Goal: Communication & Community: Answer question/provide support

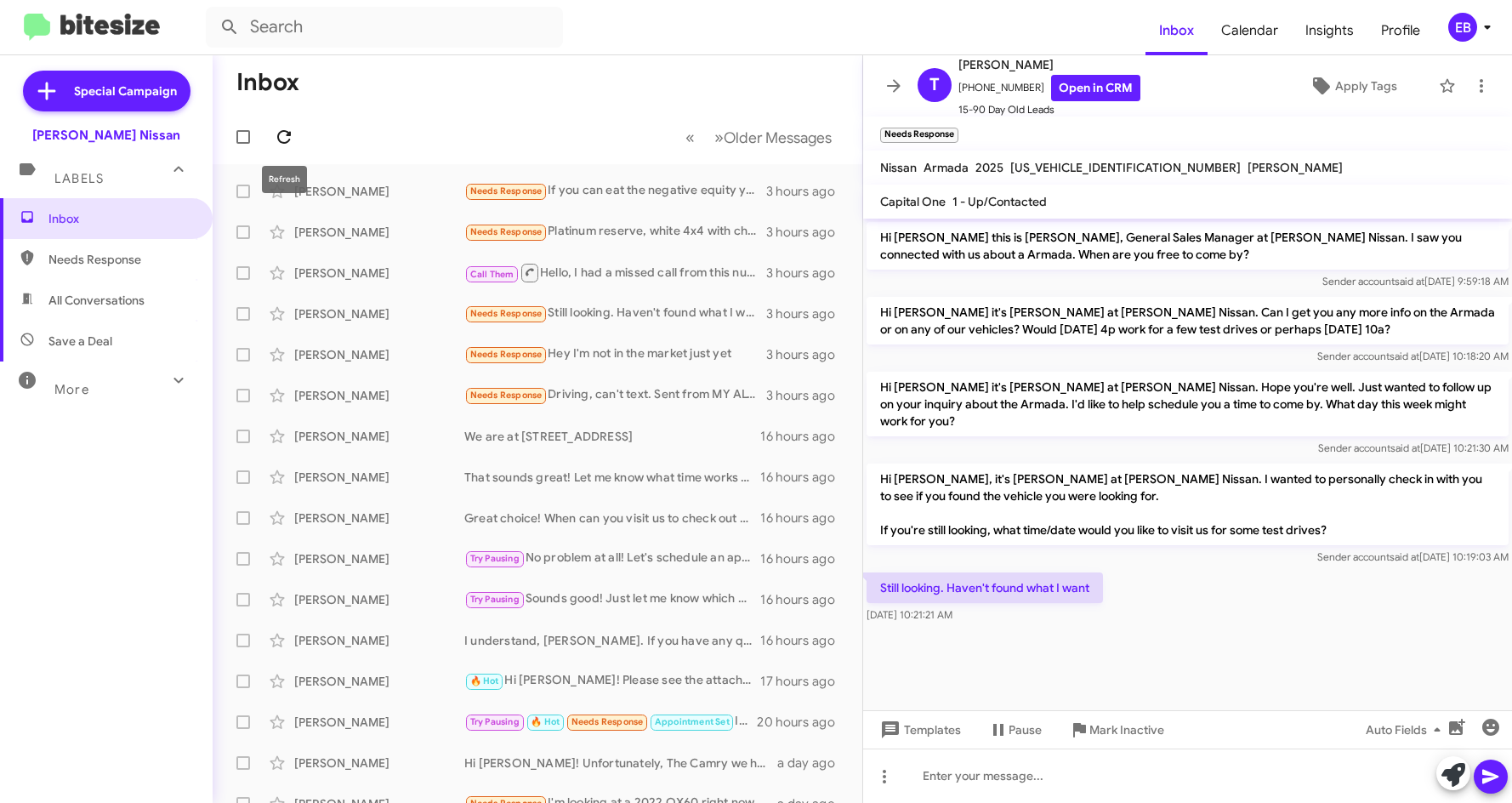
click at [285, 139] on icon at bounding box center [284, 136] width 21 height 21
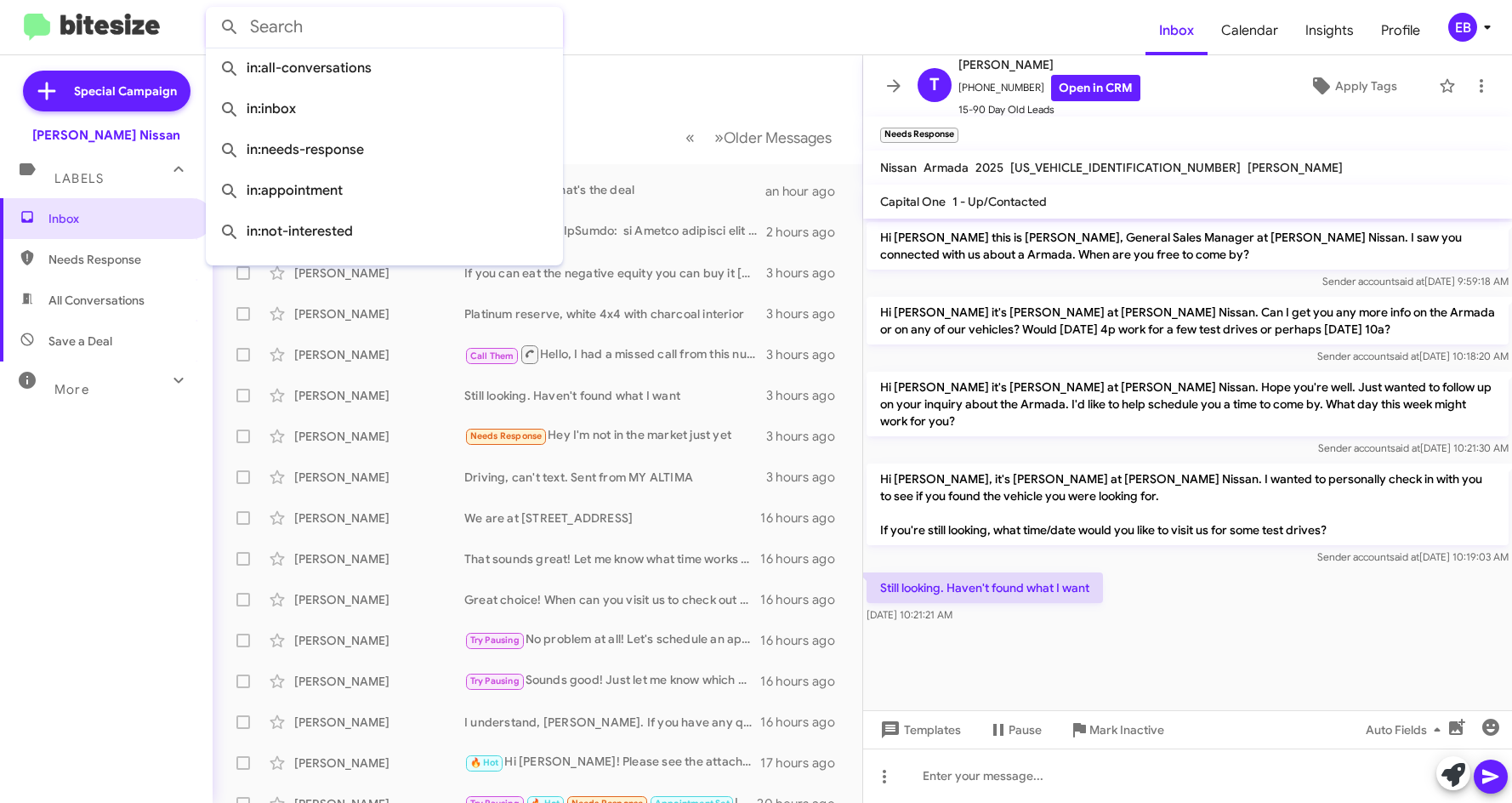
click at [364, 35] on input "text" at bounding box center [384, 27] width 357 height 41
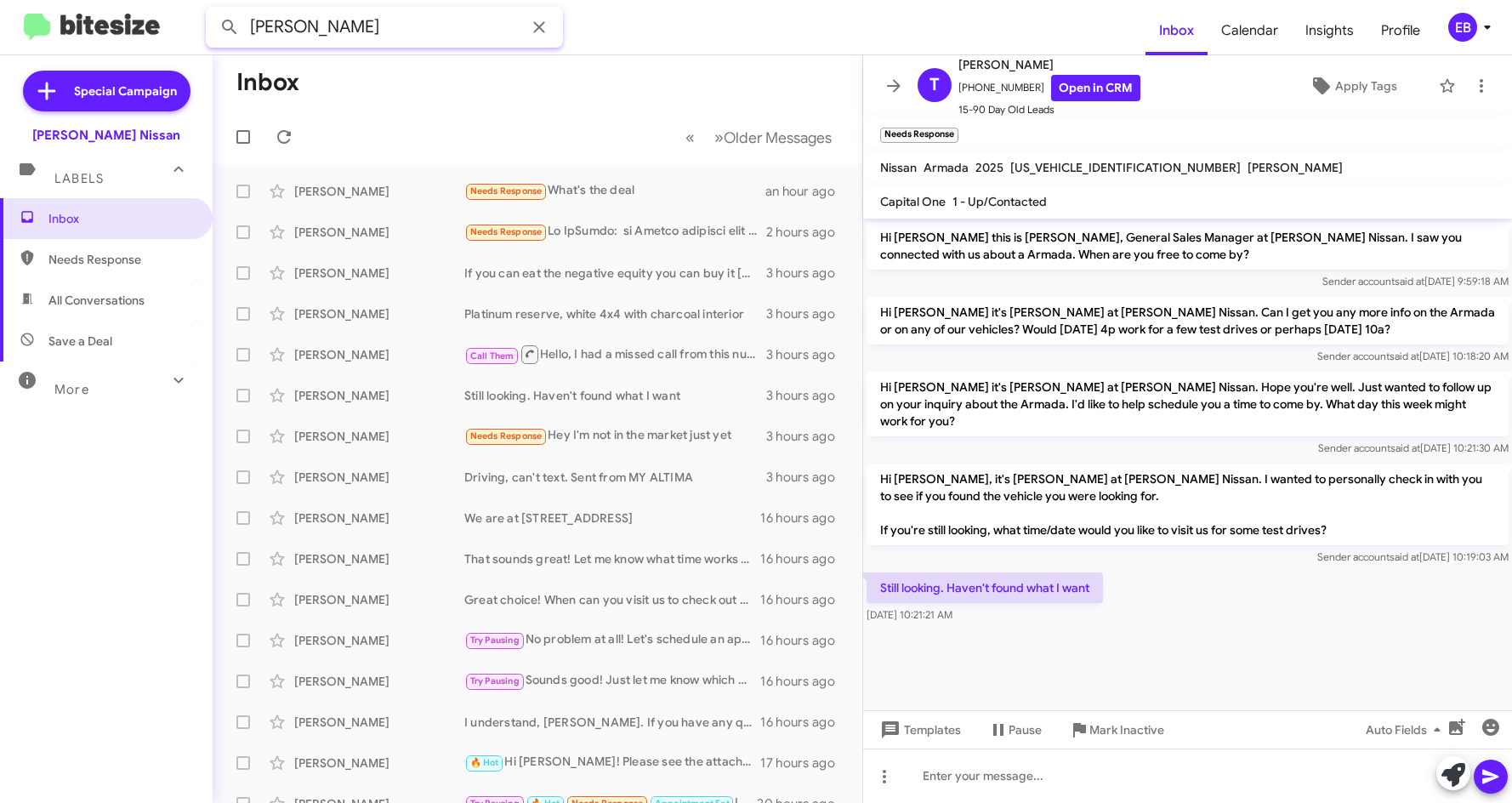
type input "[PERSON_NAME]"
click at [212, 10] on button at bounding box center [229, 27] width 34 height 34
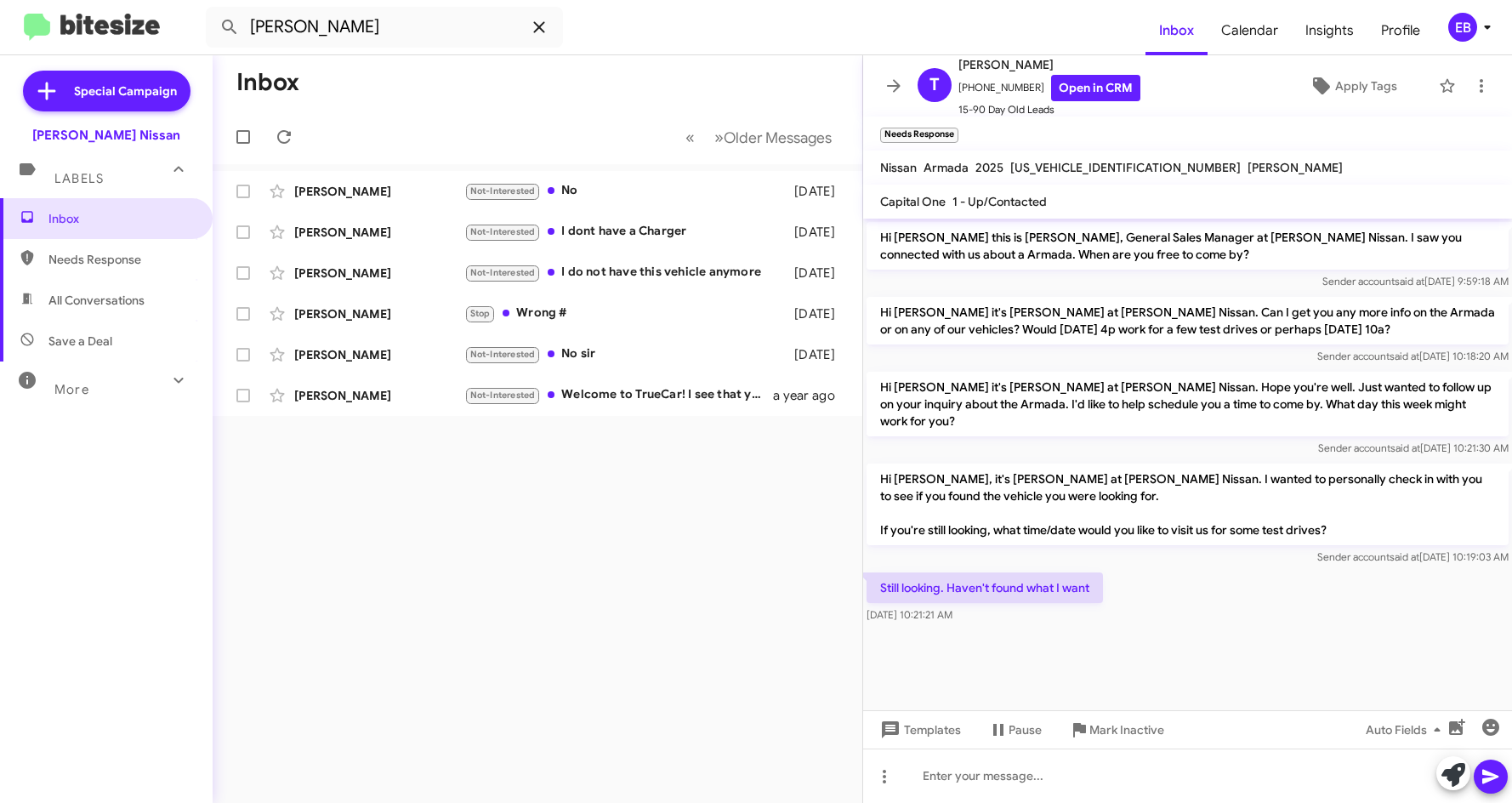
click at [552, 23] on span at bounding box center [539, 27] width 34 height 21
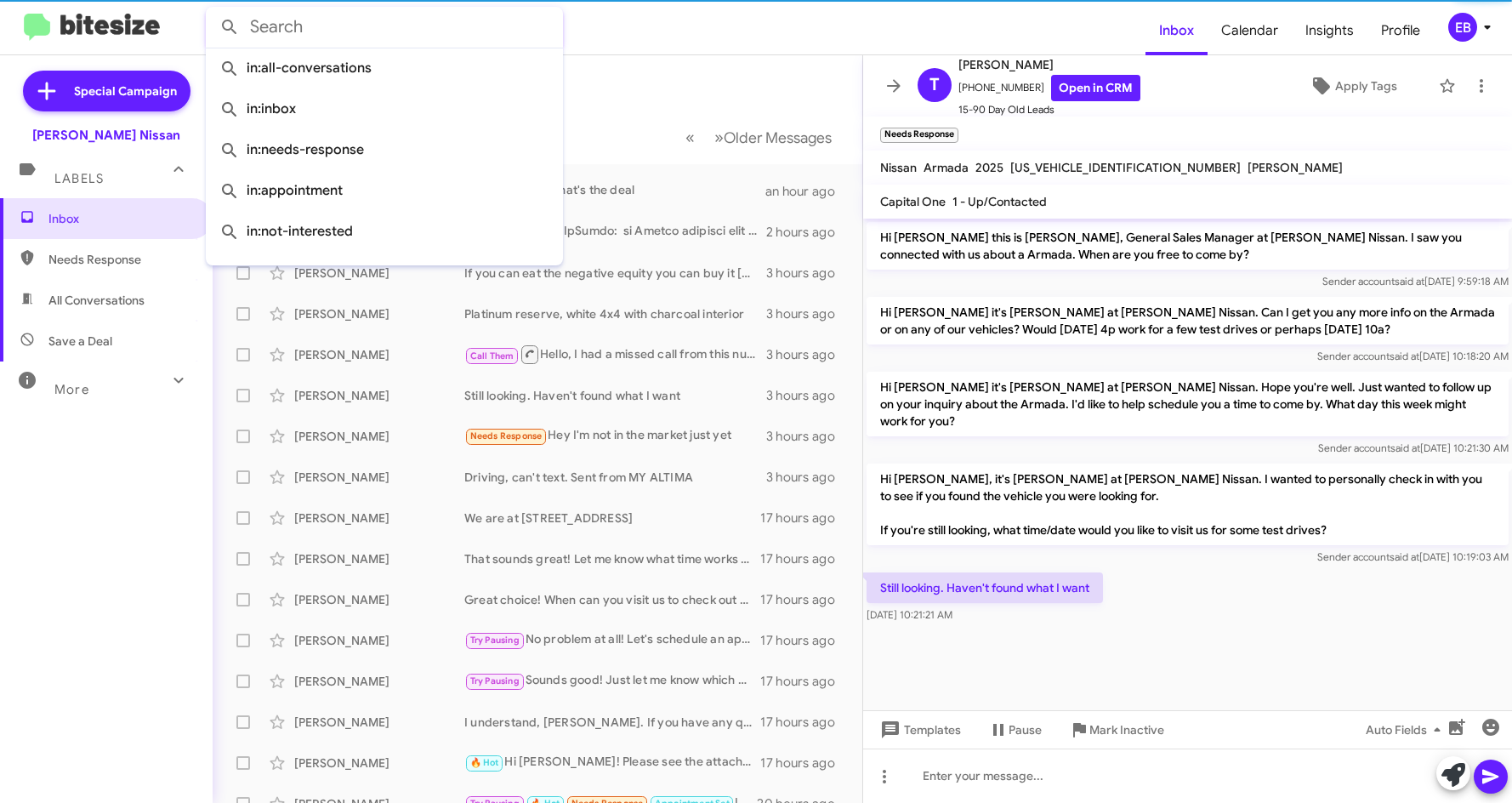
click at [683, 22] on form at bounding box center [676, 27] width 939 height 41
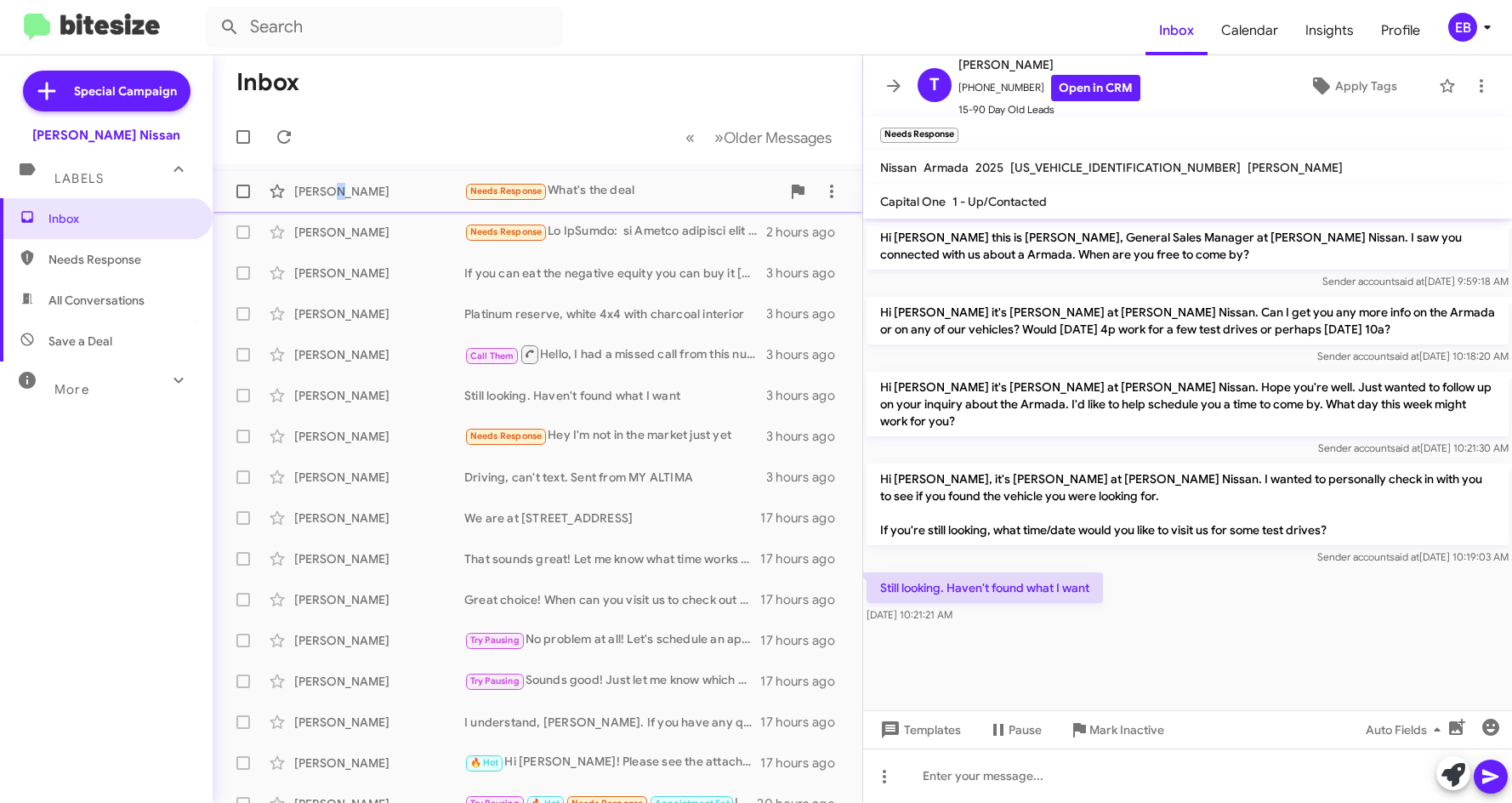
click at [341, 192] on div "[PERSON_NAME]" at bounding box center [379, 191] width 170 height 17
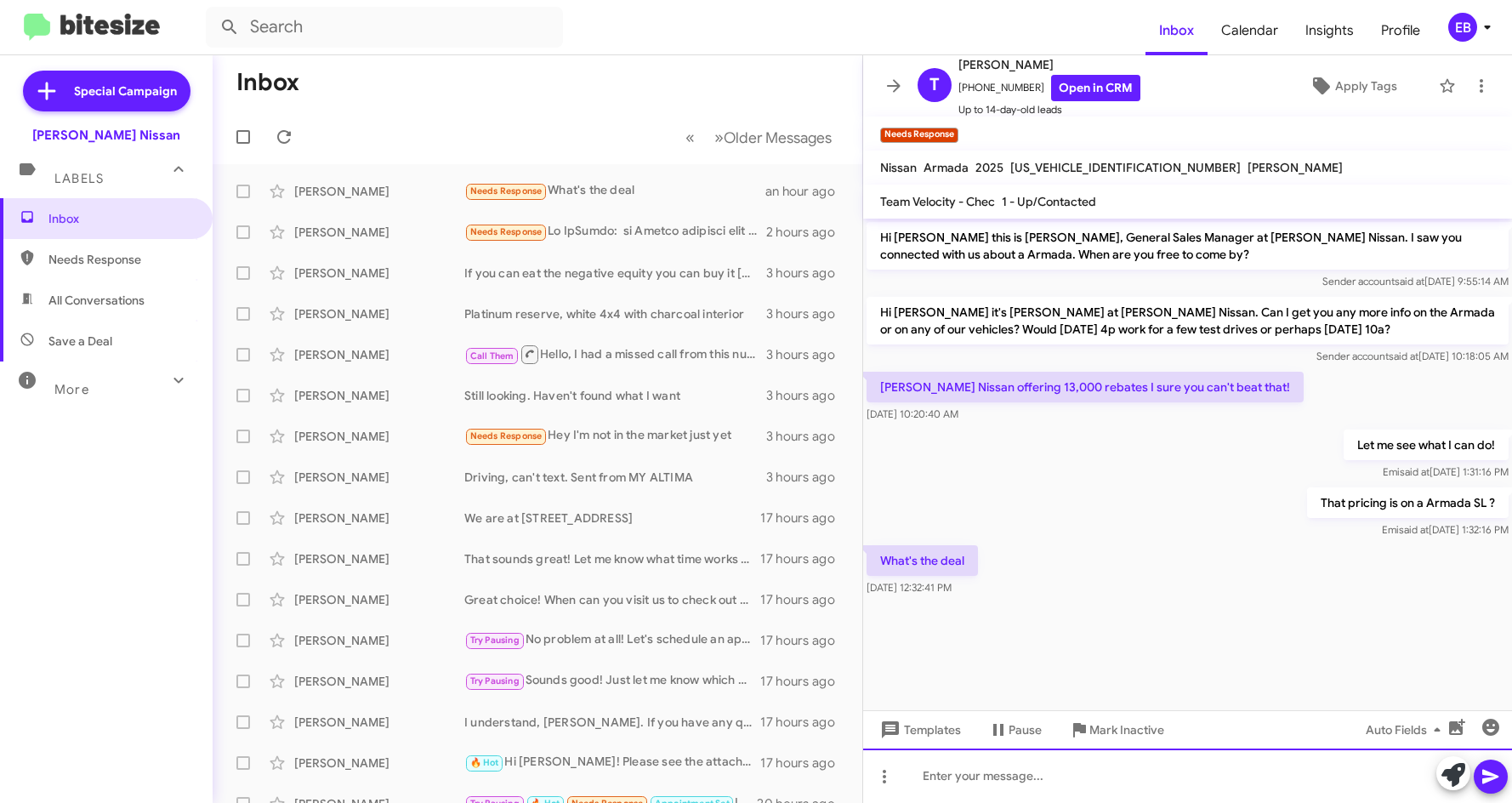
click at [1050, 776] on div at bounding box center [1188, 776] width 649 height 54
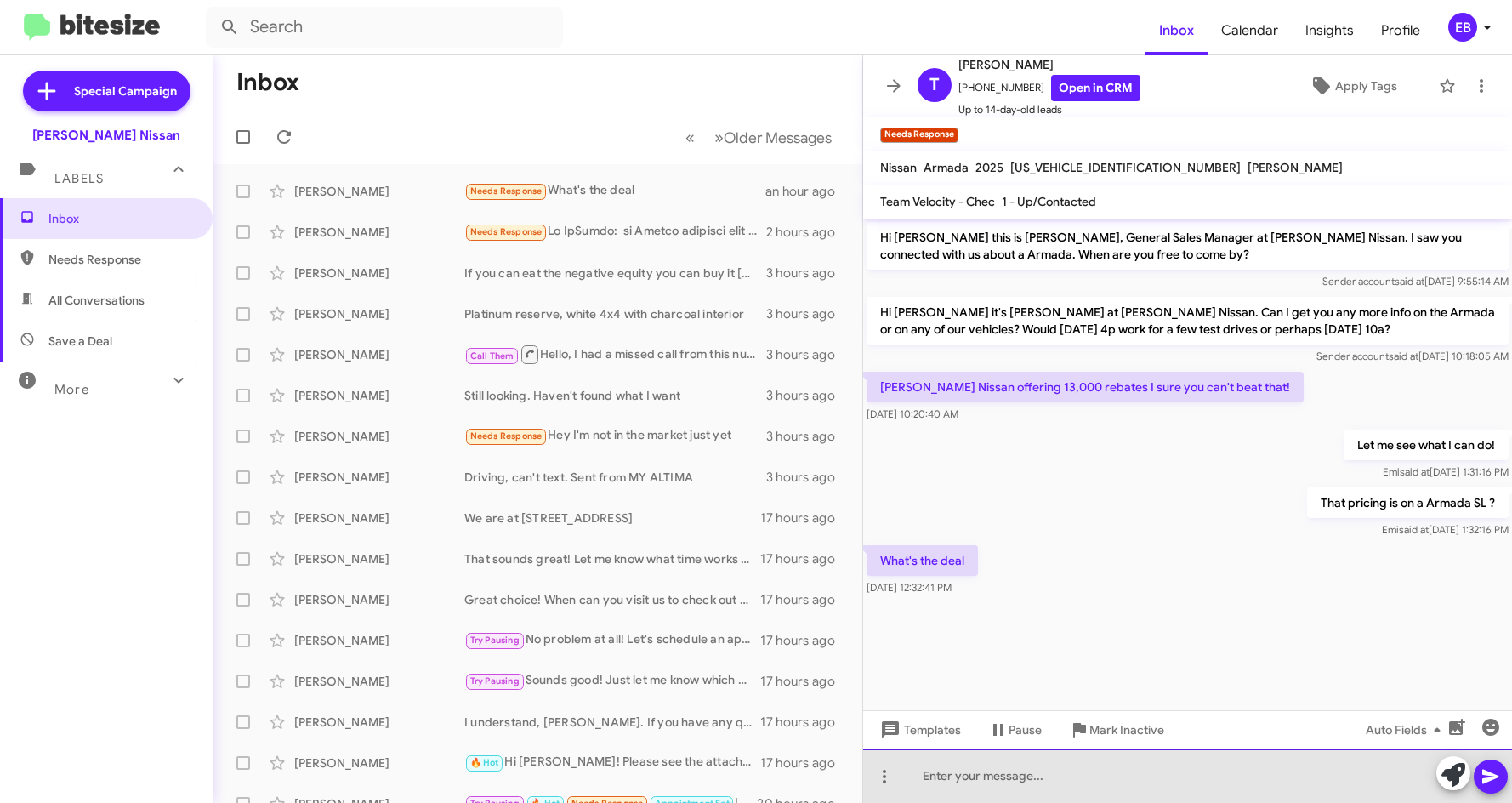
drag, startPoint x: 957, startPoint y: 792, endPoint x: 959, endPoint y: 776, distance: 16.1
click at [957, 784] on div at bounding box center [1188, 776] width 649 height 54
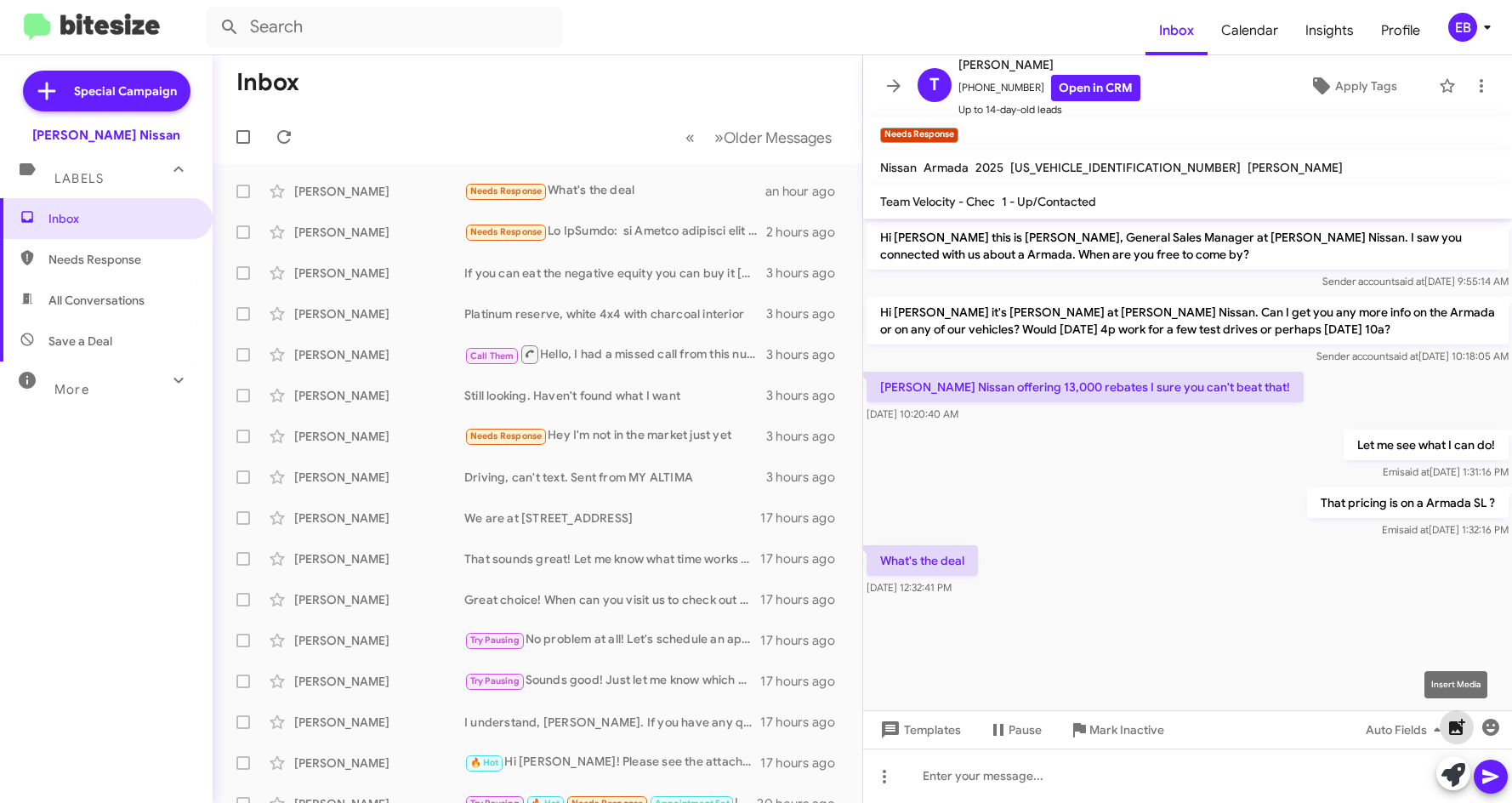
click at [1451, 721] on icon "button" at bounding box center [1458, 727] width 16 height 16
click at [1461, 726] on icon "button" at bounding box center [1458, 727] width 16 height 16
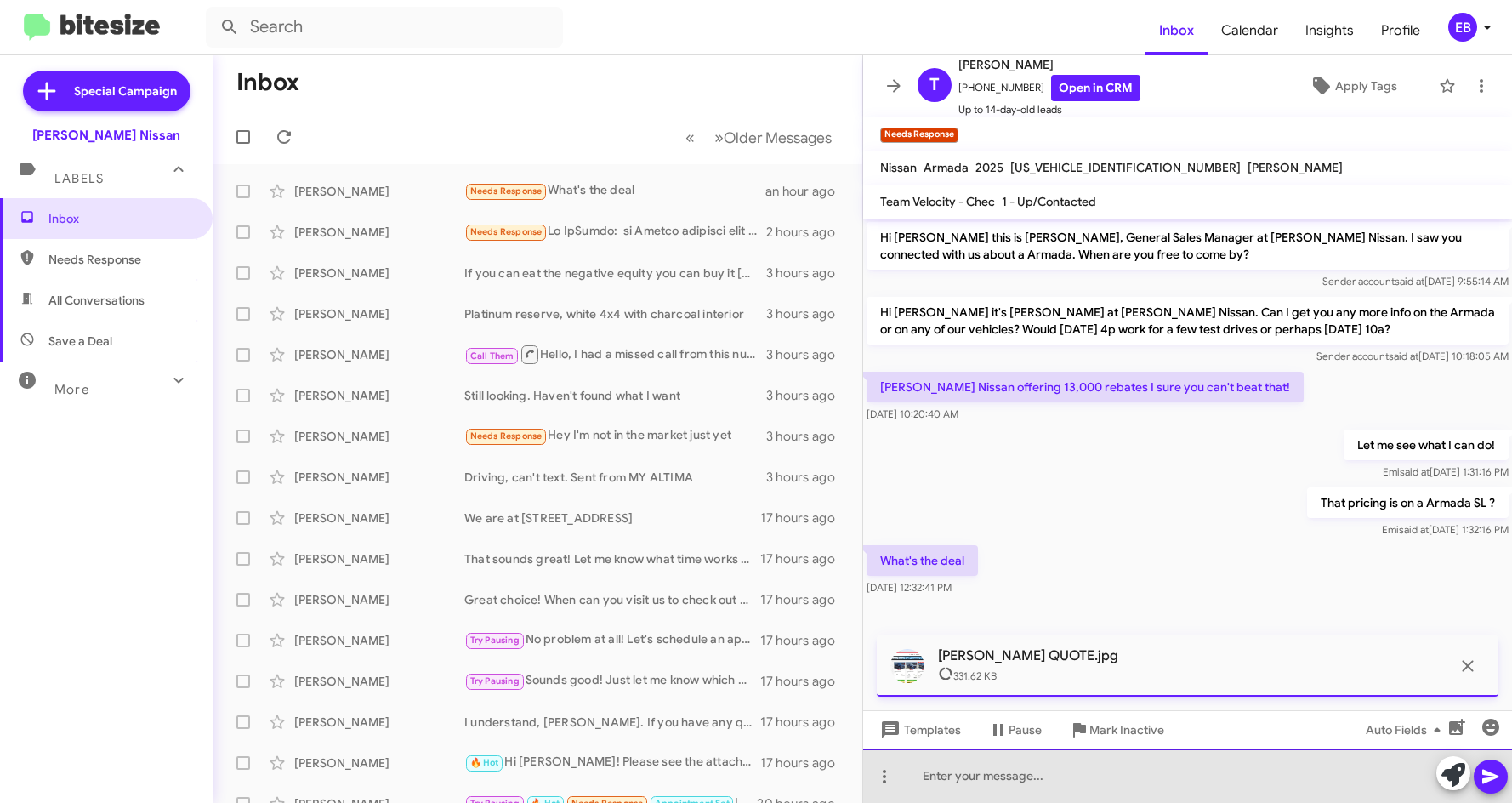
click at [950, 779] on div at bounding box center [1188, 776] width 649 height 54
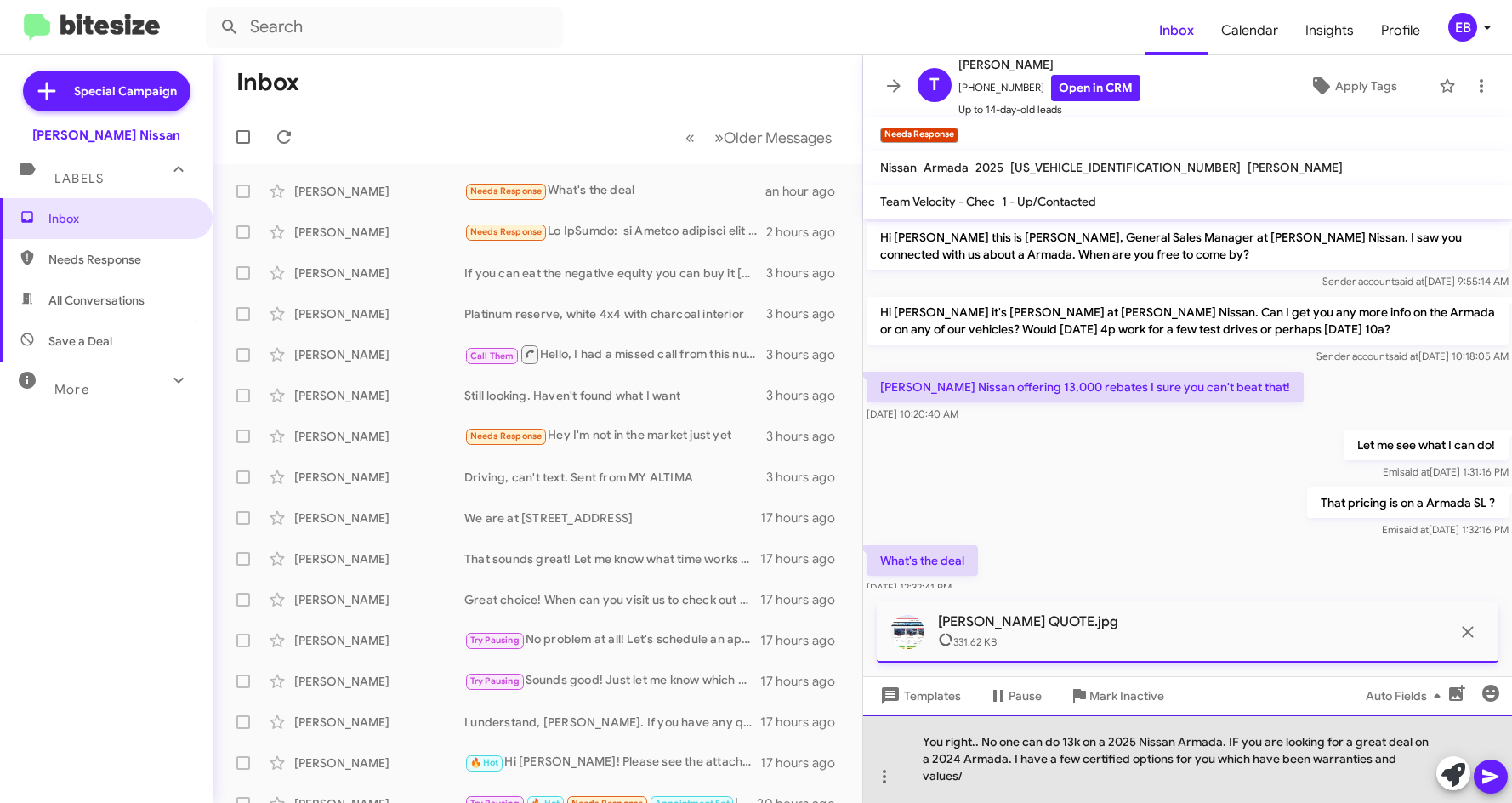
click at [1426, 776] on div "You right.. No one can do 13k on a 2025 Nissan Armada. IF you are looking for a…" at bounding box center [1188, 759] width 649 height 89
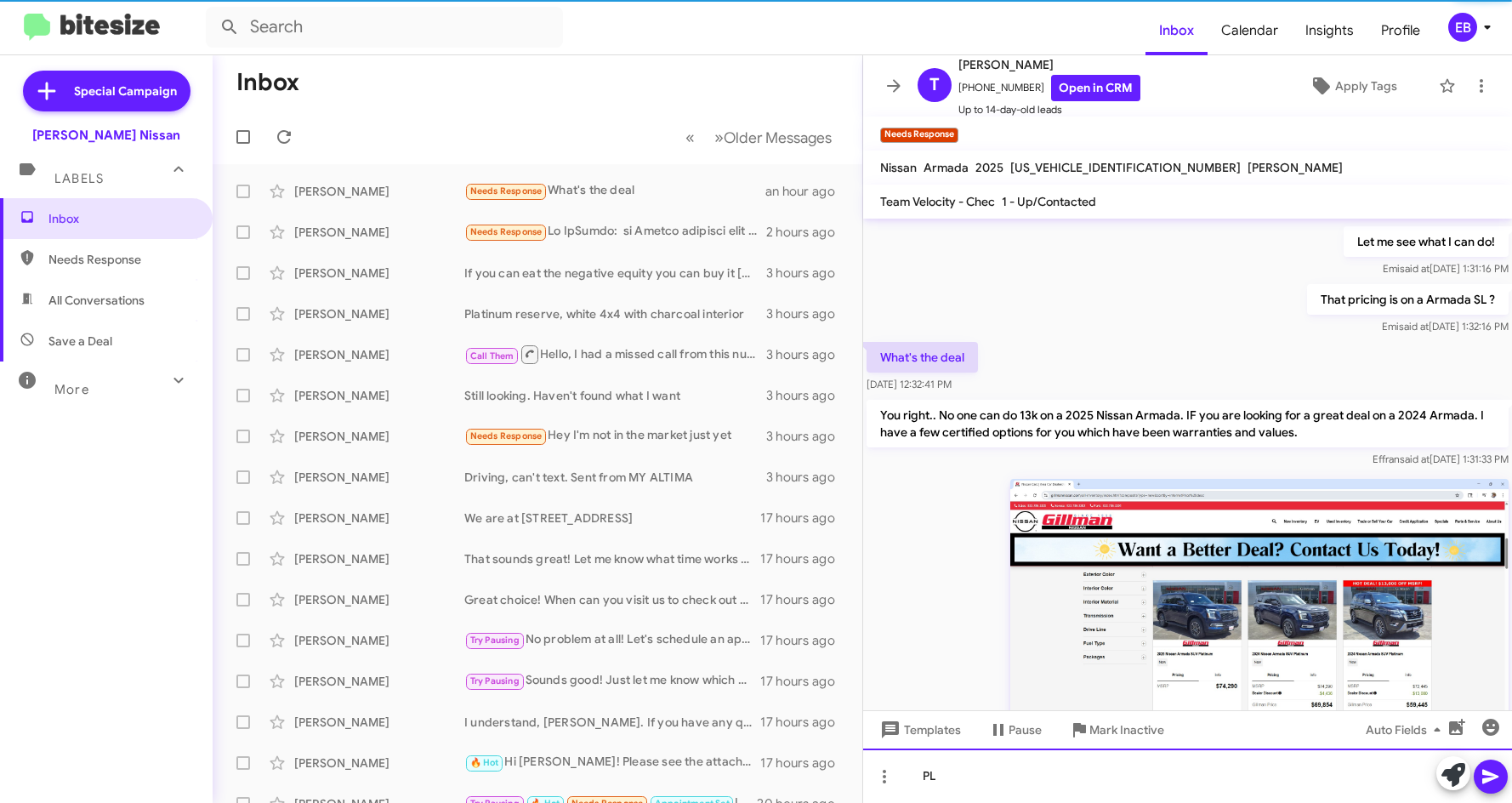
scroll to position [384, 0]
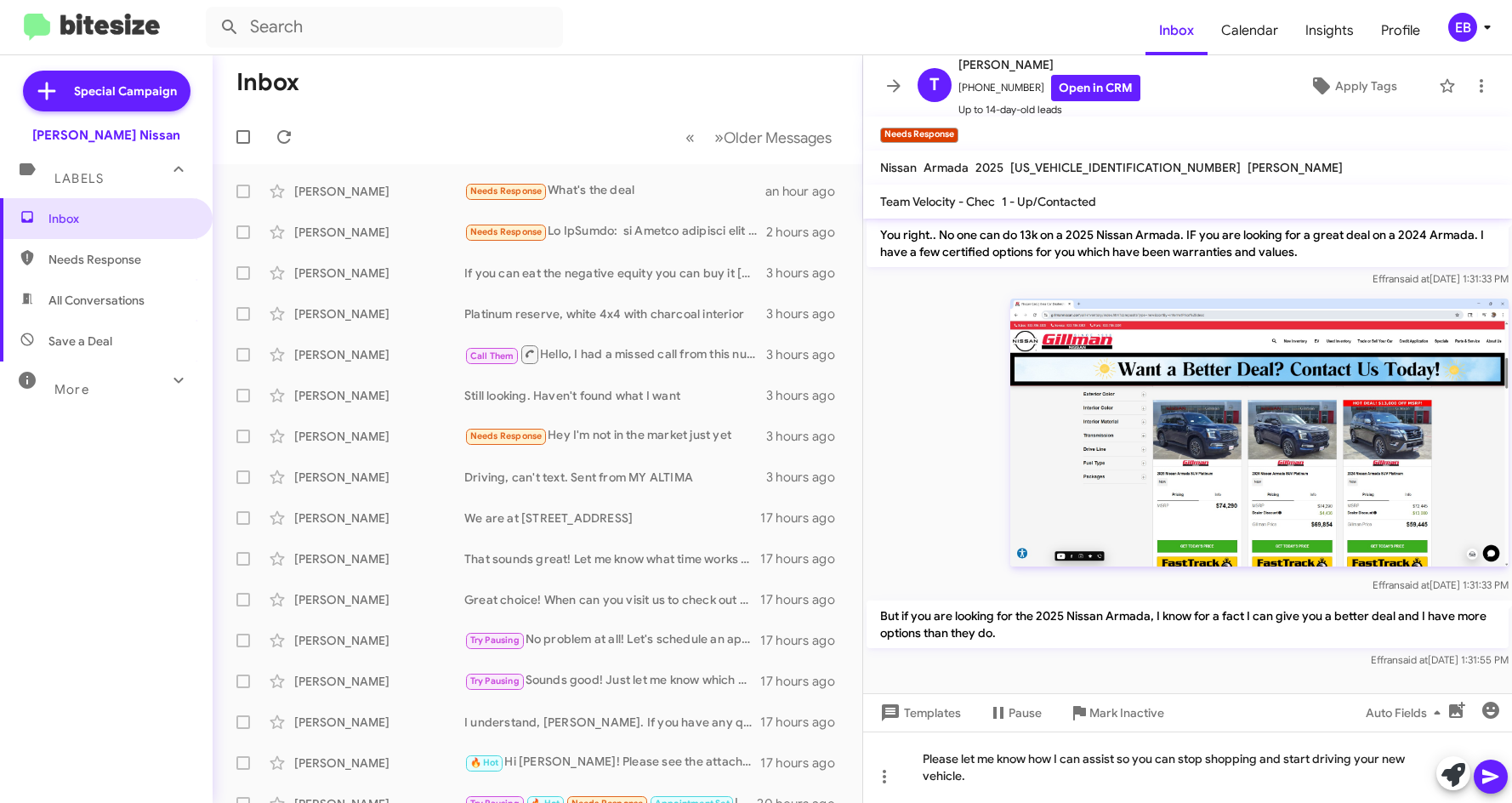
click at [1493, 766] on icon at bounding box center [1490, 776] width 21 height 21
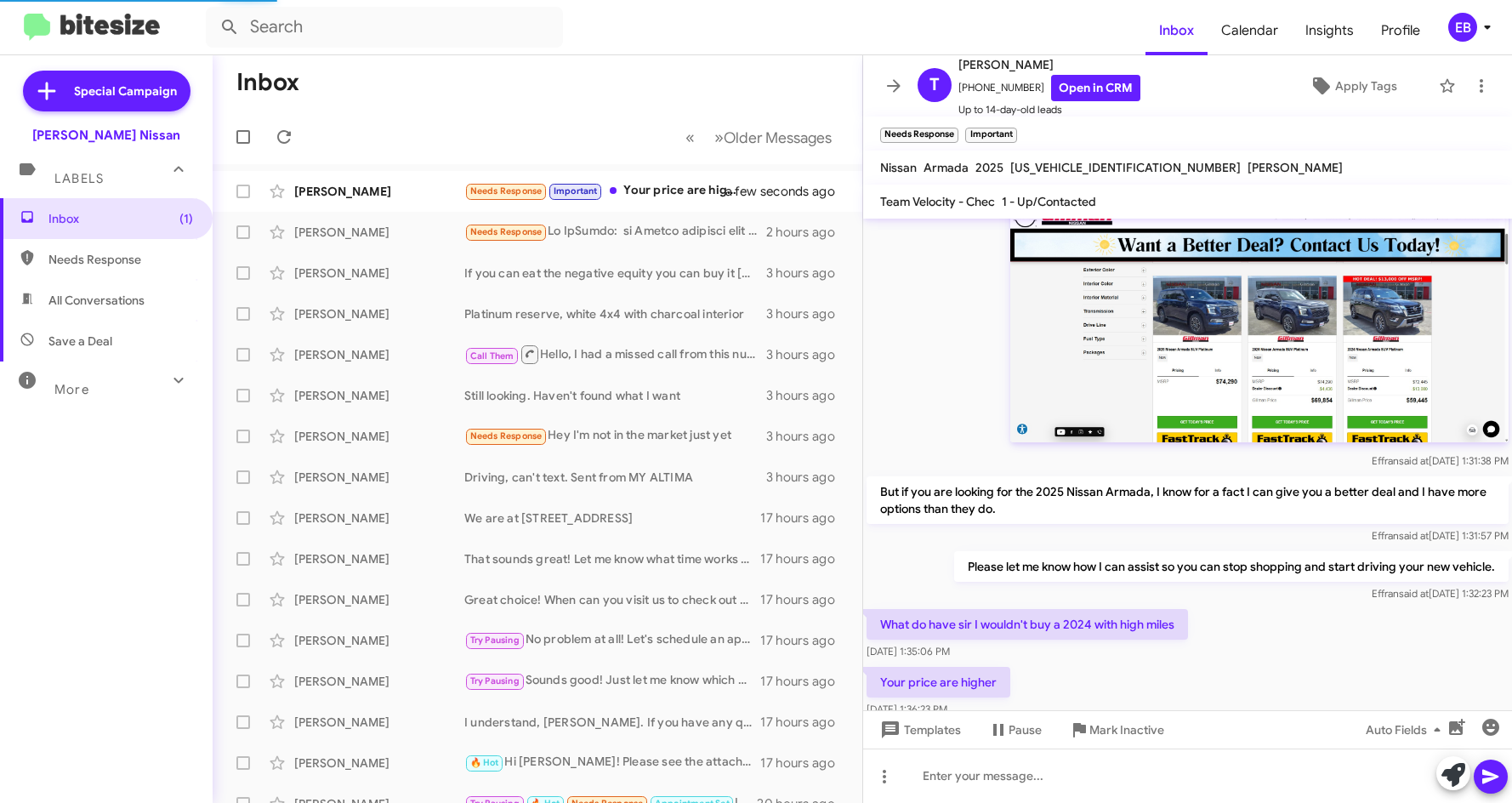
scroll to position [0, 0]
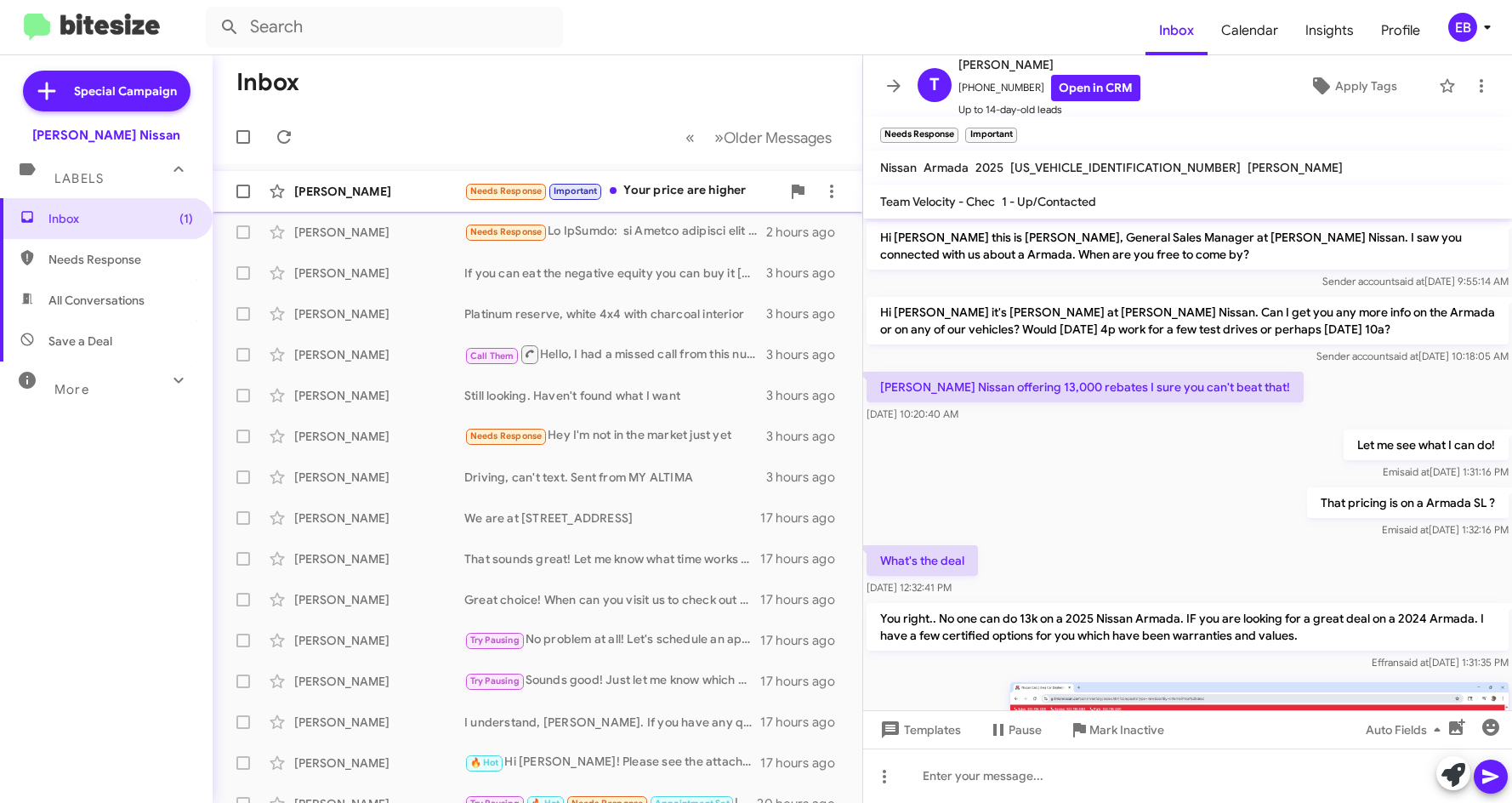
click at [698, 189] on div "Needs Response Important Your price are higher" at bounding box center [622, 191] width 316 height 20
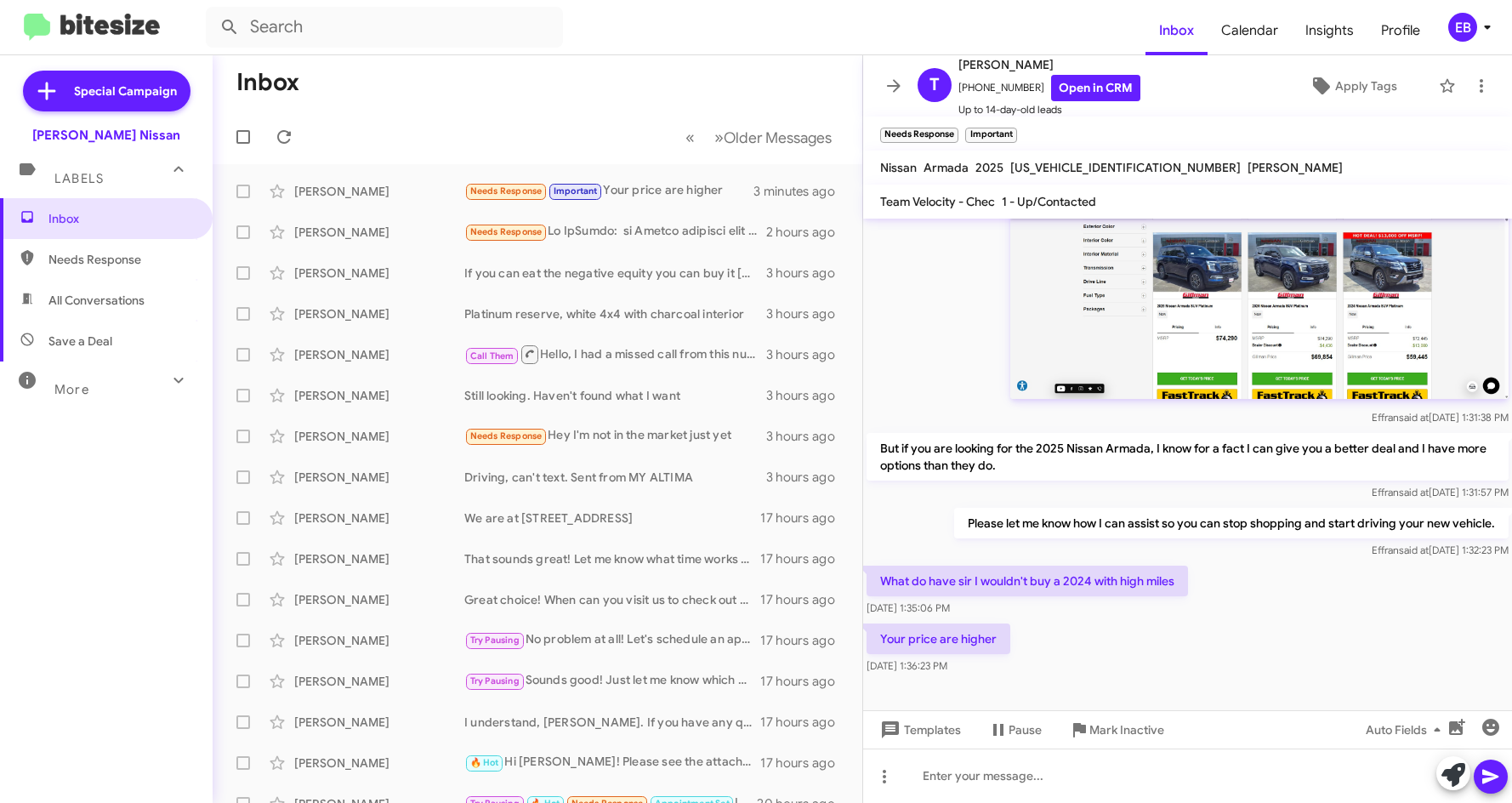
scroll to position [570, 0]
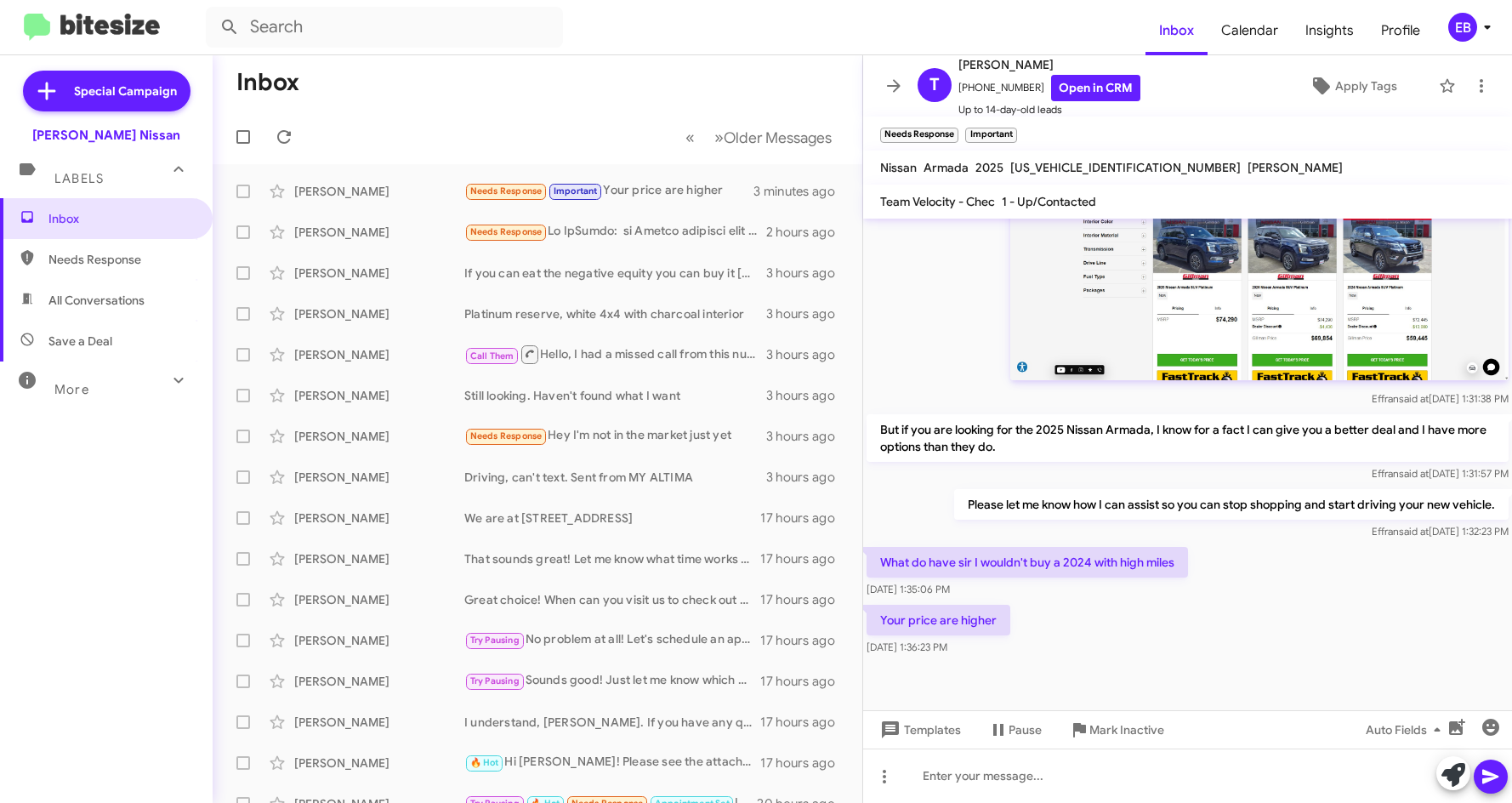
click at [766, 33] on form at bounding box center [676, 27] width 939 height 41
